Goal: Communication & Community: Connect with others

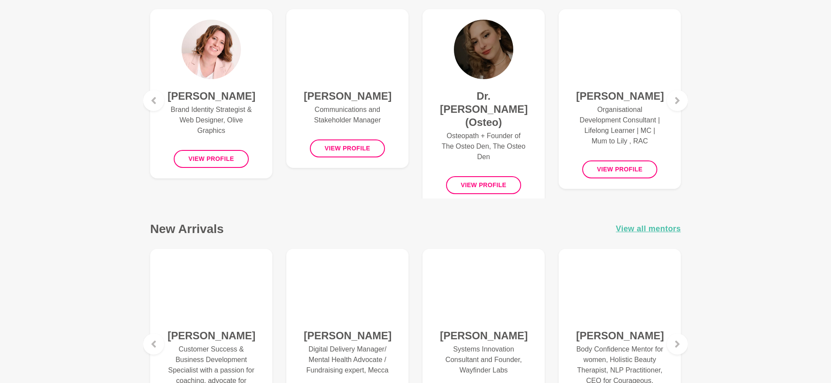
scroll to position [390, 0]
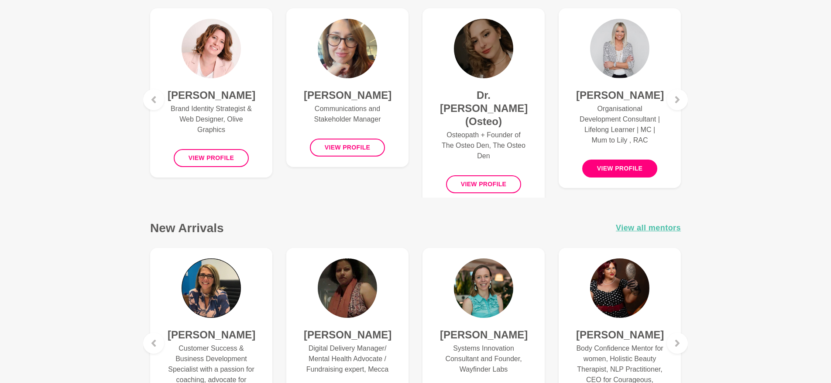
click at [615, 165] on button "View profile" at bounding box center [620, 168] width 76 height 18
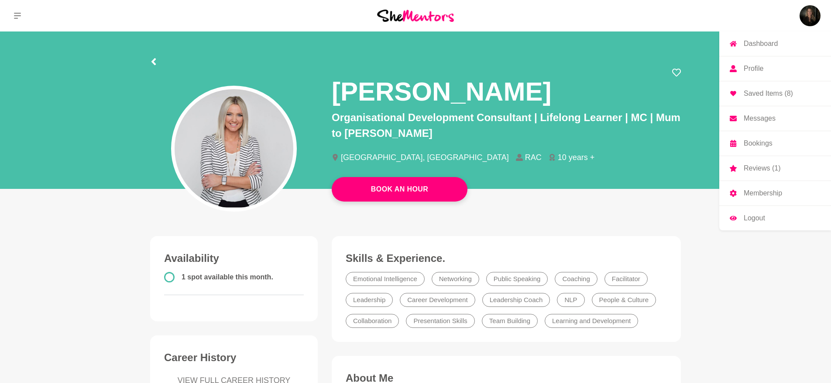
click at [766, 116] on p "Messages" at bounding box center [760, 118] width 32 height 7
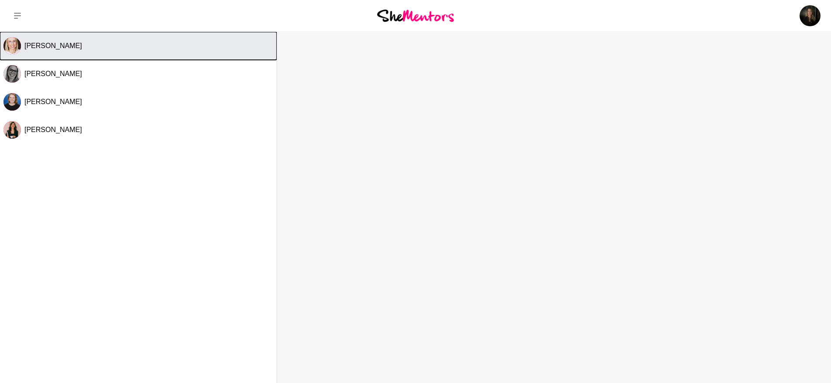
click at [40, 42] on span "[PERSON_NAME]" at bounding box center [53, 45] width 58 height 7
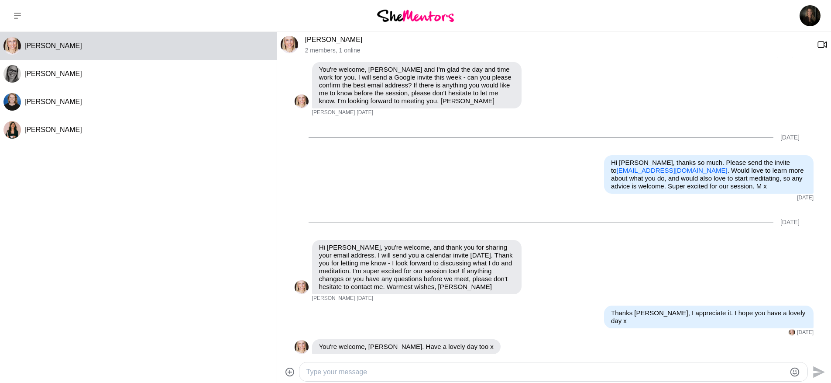
scroll to position [310, 0]
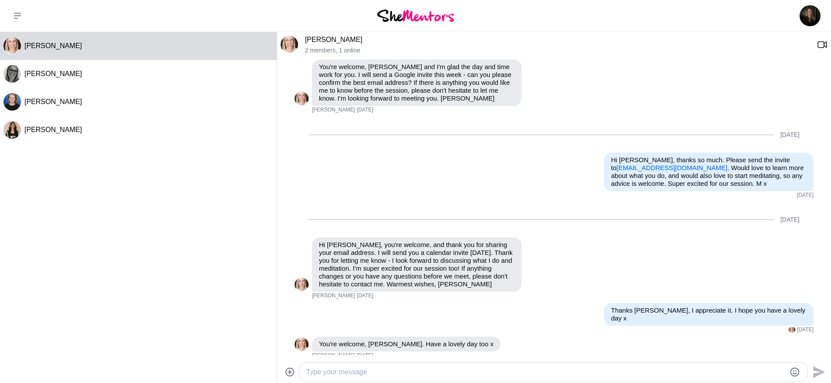
click at [507, 368] on textarea "Type your message" at bounding box center [546, 371] width 479 height 10
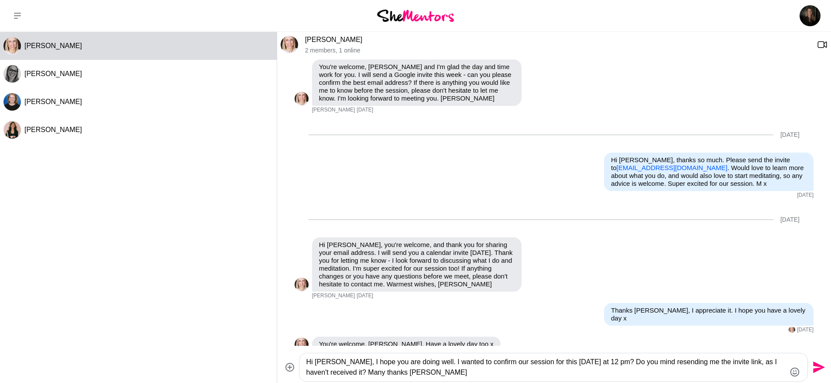
type textarea "Hi [PERSON_NAME], I hope you are doing well. I wanted to confirm our session fo…"
click at [817, 365] on icon "Send" at bounding box center [819, 367] width 12 height 12
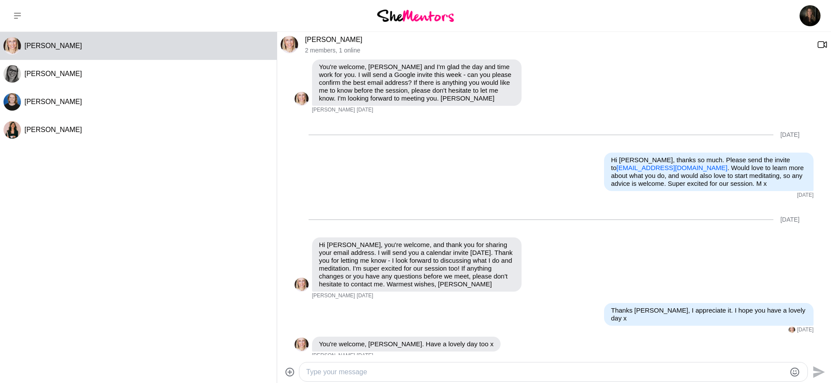
scroll to position [387, 0]
